Goal: Complete application form: Complete application form

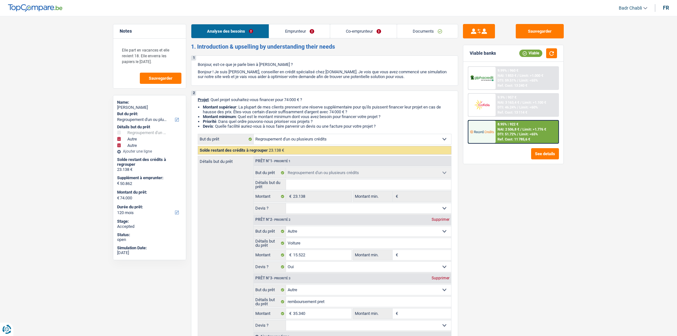
select select "refinancing"
select select "other"
select select "120"
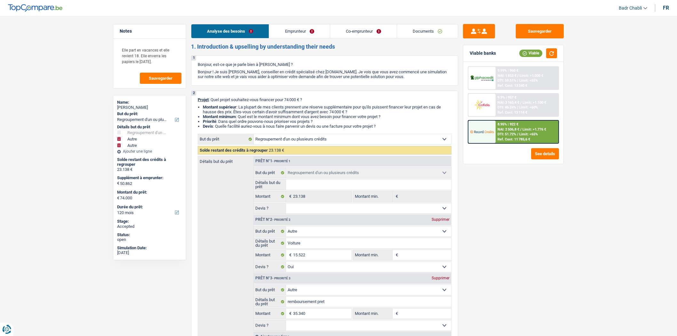
select select "refinancing"
select select "other"
select select "yes"
select select "other"
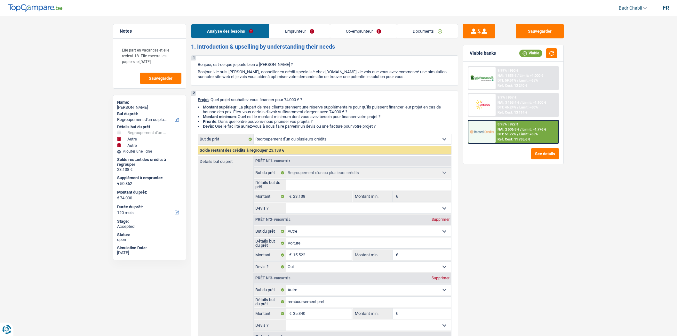
select select "120"
select select "privateEmployee"
select select "netSalary"
select select "familyAllowances"
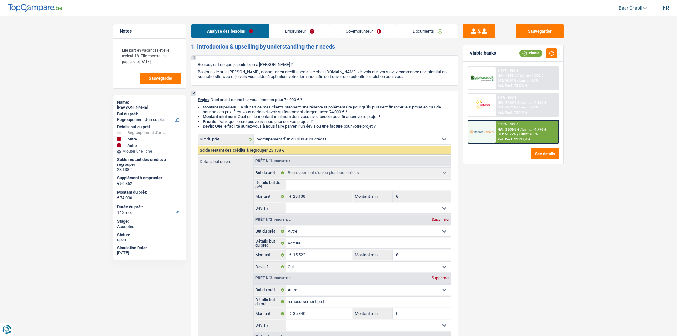
select select "mealVouchers"
select select "netSalary"
select select "mealVouchers"
select select "ownerWithMortgage"
select select "personalLoan"
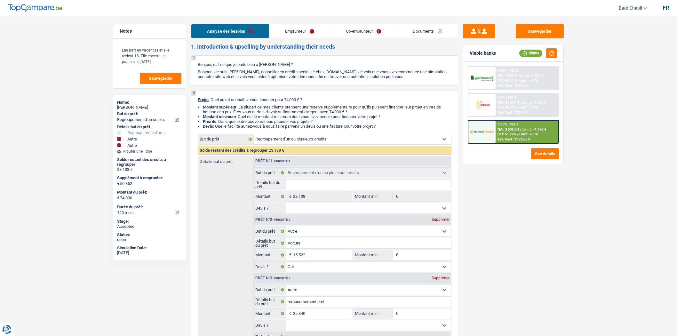
select select "other"
select select "36"
select select "personalLoan"
select select "other"
select select "120"
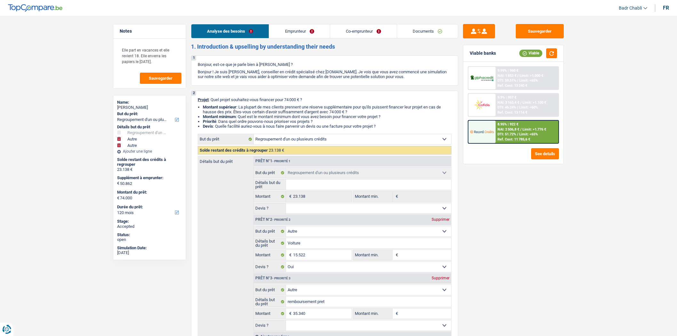
select select "personalLoan"
select select "other"
select select "84"
select select "mortgage"
select select "240"
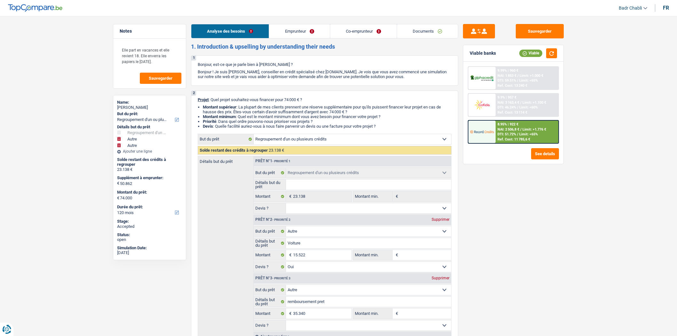
select select "refinancing"
select select "other"
select select "yes"
select select "other"
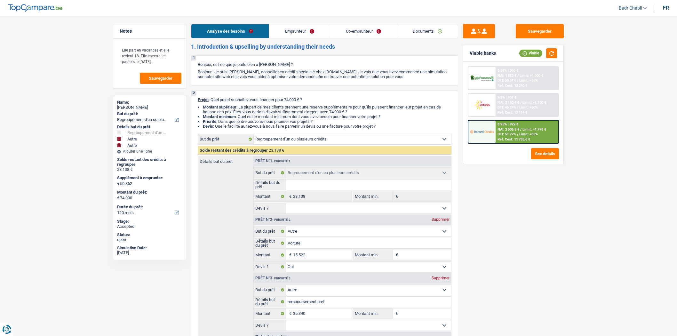
select select "120"
select select "32"
drag, startPoint x: 372, startPoint y: 21, endPoint x: 370, endPoint y: 24, distance: 4.2
click at [370, 27] on link "Co-emprunteur" at bounding box center [363, 31] width 67 height 14
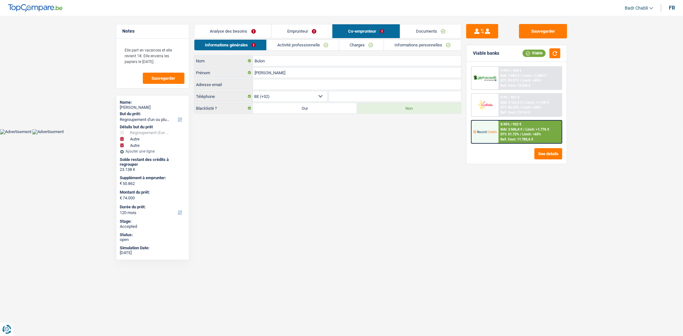
click at [354, 43] on link "Charges" at bounding box center [361, 45] width 45 height 11
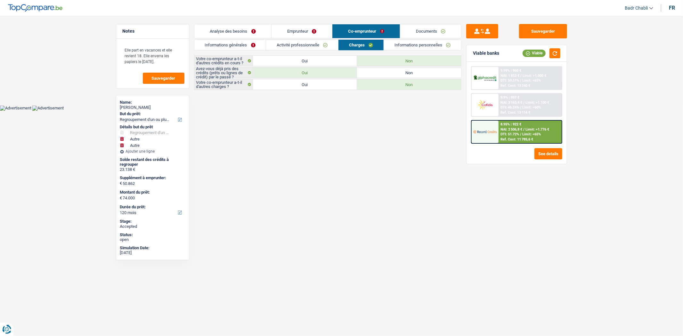
click at [302, 43] on link "Activité professionnelle" at bounding box center [302, 45] width 72 height 11
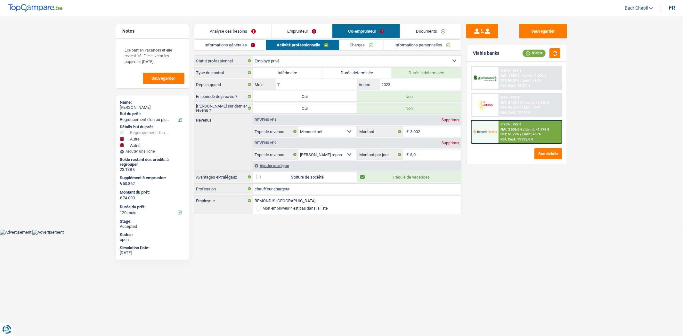
click at [343, 42] on link "Charges" at bounding box center [361, 45] width 45 height 11
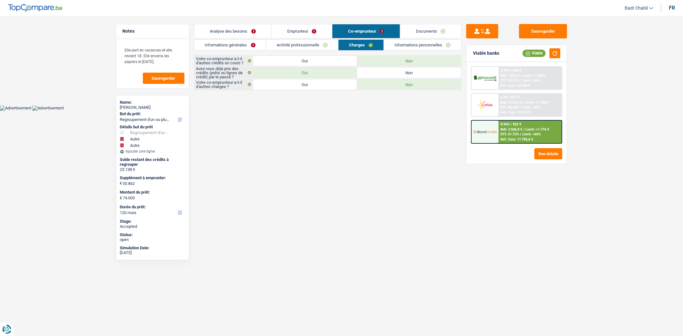
click at [304, 44] on link "Activité professionnelle" at bounding box center [302, 45] width 72 height 11
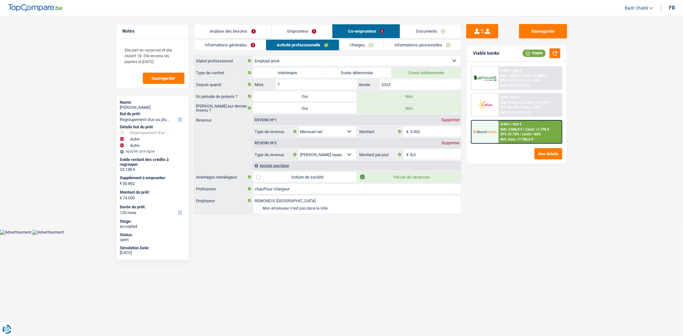
click at [300, 26] on link "Emprunteur" at bounding box center [302, 31] width 61 height 14
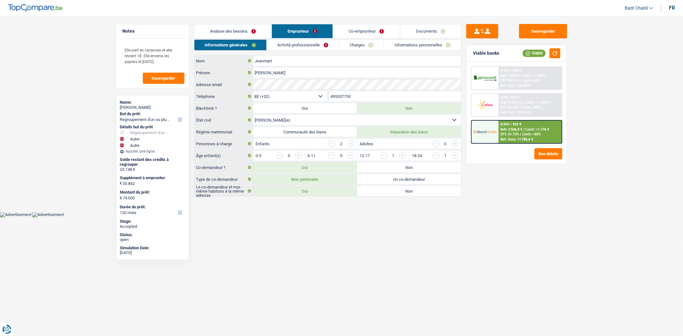
click at [385, 31] on link "Co-emprunteur" at bounding box center [366, 31] width 67 height 14
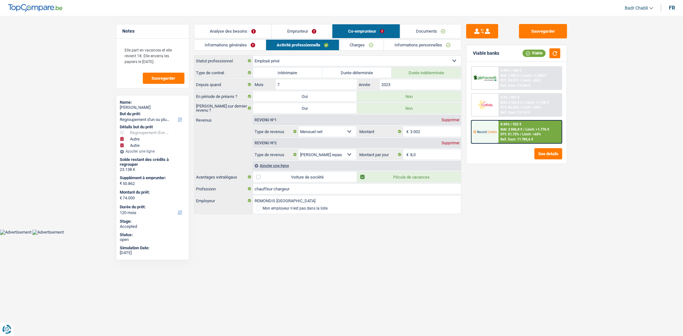
click at [312, 43] on link "Activité professionnelle" at bounding box center [302, 45] width 73 height 11
click at [256, 43] on link "Informations générales" at bounding box center [230, 45] width 72 height 11
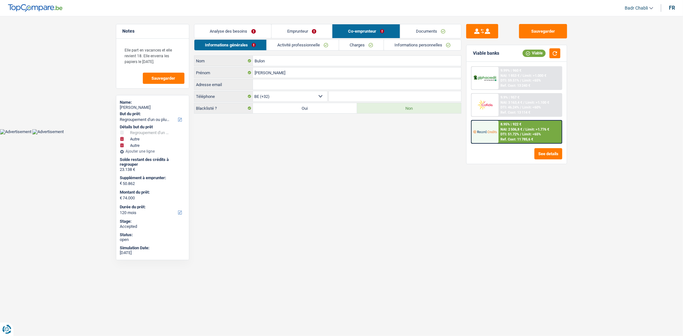
click at [307, 44] on link "Activité professionnelle" at bounding box center [303, 45] width 72 height 11
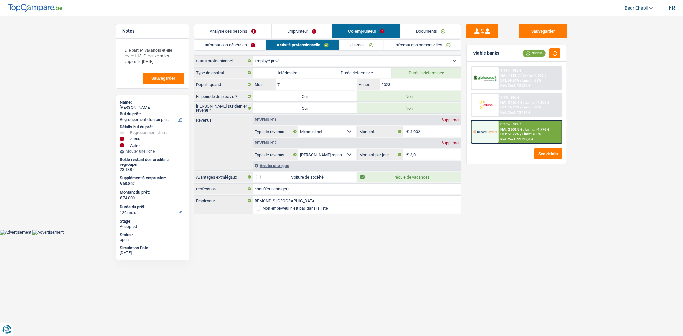
click at [360, 46] on link "Charges" at bounding box center [361, 45] width 45 height 11
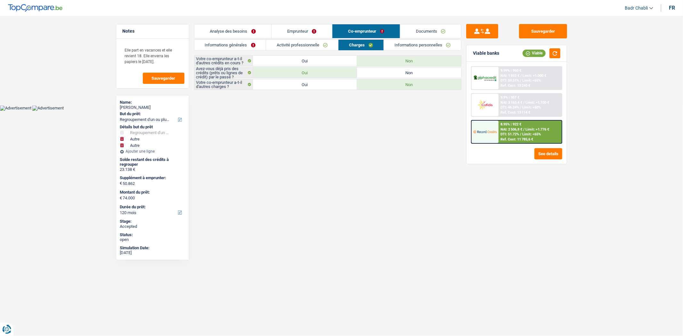
click at [304, 46] on link "Activité professionnelle" at bounding box center [302, 45] width 72 height 11
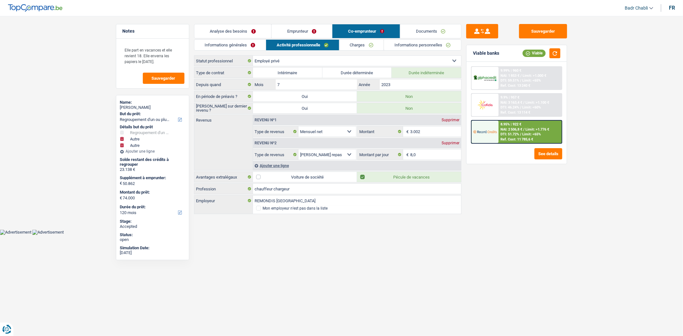
click at [511, 197] on div "Sauvegarder Viable banks Viable 9.99% | 960 € NAI: 1 853 € / Limit: >1.000 € DT…" at bounding box center [516, 174] width 110 height 300
click at [497, 174] on div "Sauvegarder Viable banks Viable 9.99% | 960 € NAI: 1 853 € / Limit: >1.000 € DT…" at bounding box center [516, 174] width 110 height 300
click at [498, 174] on div "Sauvegarder Viable banks Viable 9.99% | 960 € NAI: 1 853 € / Limit: >1.000 € DT…" at bounding box center [516, 174] width 110 height 300
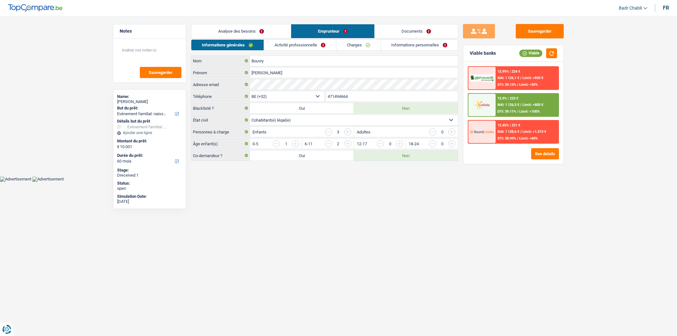
select select "familyEvent"
select select "60"
select select "32"
select select "cohabitation"
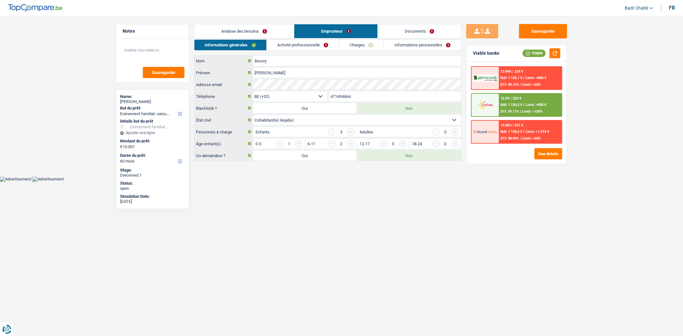
click at [304, 49] on link "Activité professionnelle" at bounding box center [303, 45] width 72 height 11
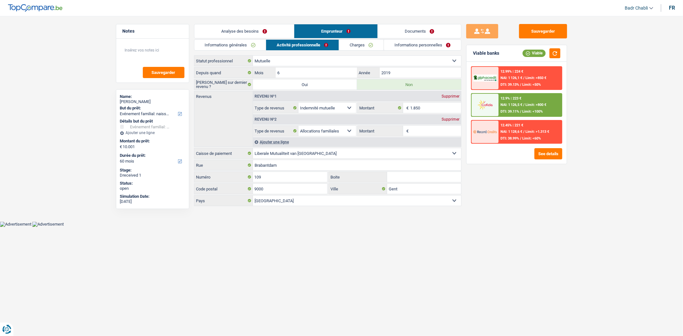
click at [372, 47] on link "Charges" at bounding box center [361, 45] width 45 height 11
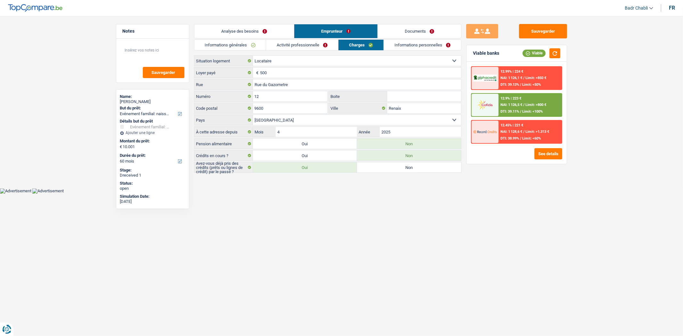
click at [439, 27] on link "Documents" at bounding box center [419, 31] width 83 height 14
